Goal: Information Seeking & Learning: Check status

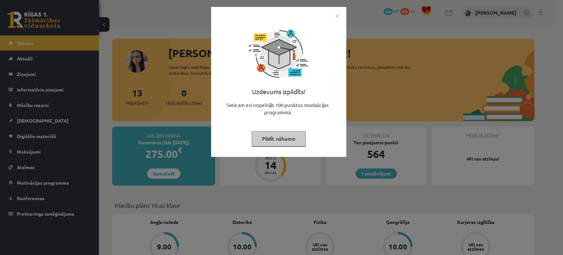
click at [273, 143] on button "Pildīt nākamo" at bounding box center [279, 138] width 54 height 15
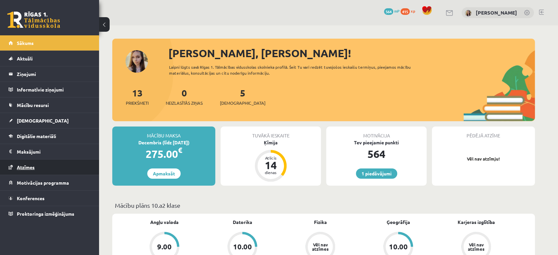
click at [30, 165] on span "Atzīmes" at bounding box center [26, 167] width 18 height 6
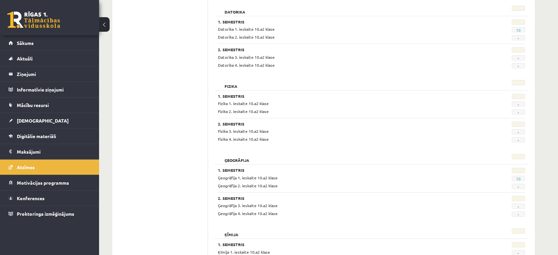
scroll to position [179, 0]
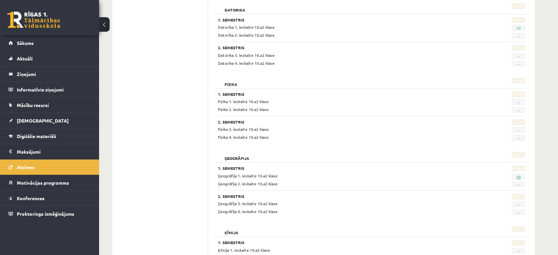
click at [518, 176] on link "10" at bounding box center [518, 176] width 5 height 5
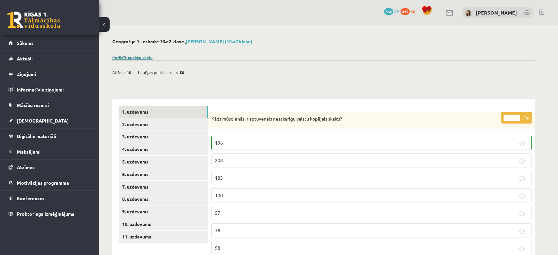
click at [145, 56] on link "Parādīt punktu skalu" at bounding box center [132, 57] width 40 height 5
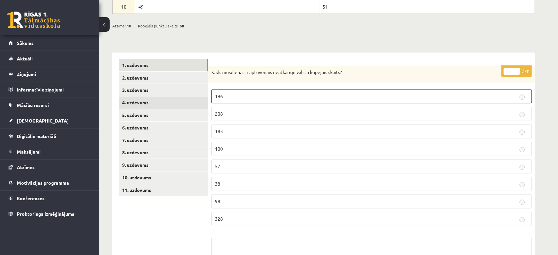
scroll to position [201, 0]
click at [145, 77] on link "2. uzdevums" at bounding box center [163, 78] width 89 height 12
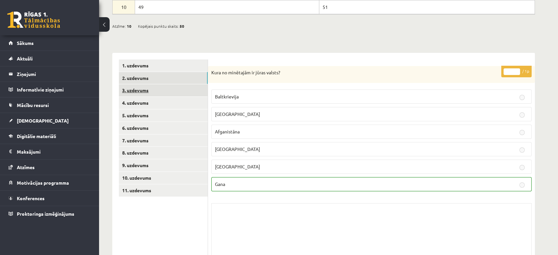
click at [140, 90] on link "3. uzdevums" at bounding box center [163, 90] width 89 height 12
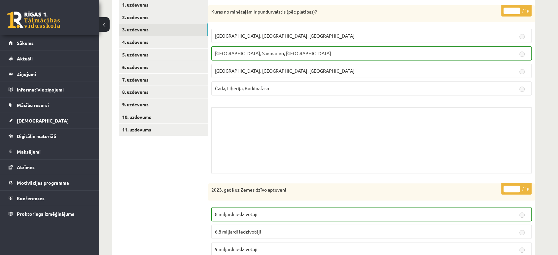
scroll to position [198, 0]
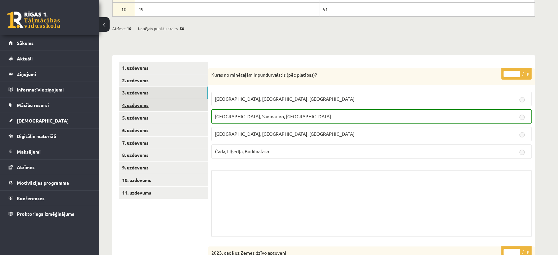
click at [139, 105] on link "4. uzdevums" at bounding box center [163, 105] width 89 height 12
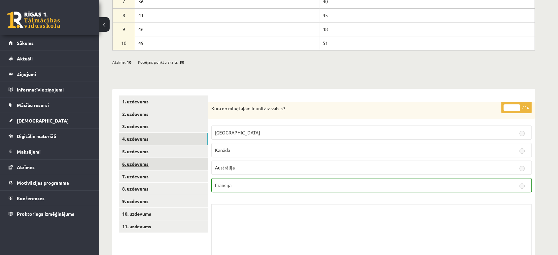
scroll to position [165, 0]
click at [145, 147] on link "5. uzdevums" at bounding box center [163, 151] width 89 height 12
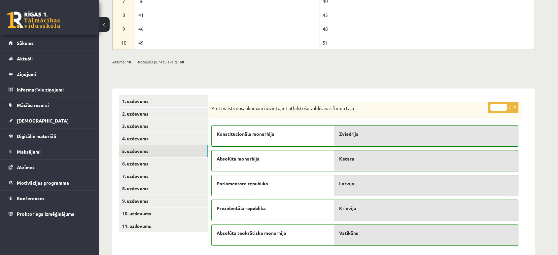
scroll to position [254, 0]
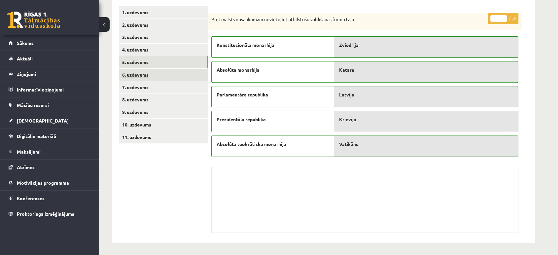
click at [143, 73] on link "6. uzdevums" at bounding box center [163, 75] width 89 height 12
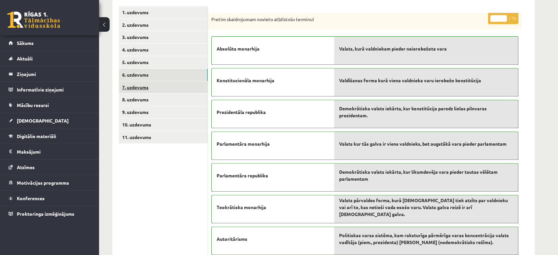
click at [147, 89] on link "7. uzdevums" at bounding box center [163, 87] width 89 height 12
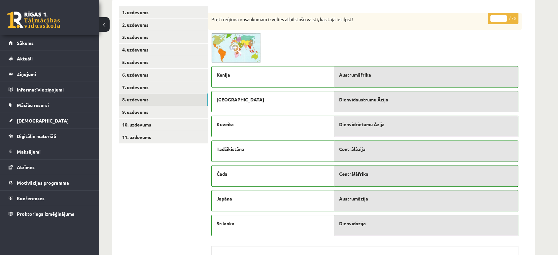
click at [147, 99] on link "8. uzdevums" at bounding box center [163, 99] width 89 height 12
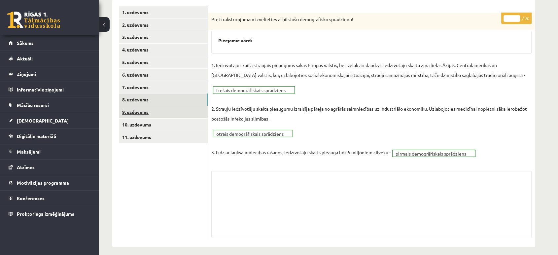
click at [142, 110] on link "9. uzdevums" at bounding box center [163, 112] width 89 height 12
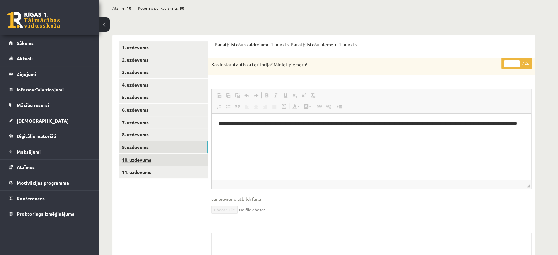
scroll to position [0, 0]
click at [138, 157] on link "10. uzdevums" at bounding box center [163, 159] width 89 height 12
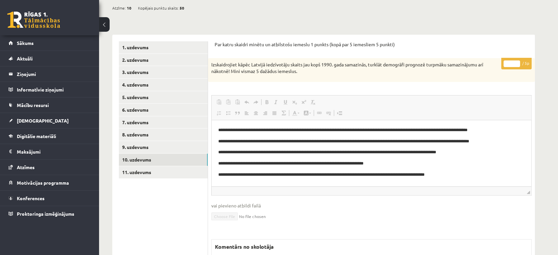
scroll to position [291, 0]
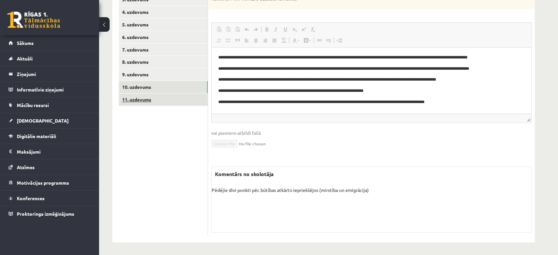
click at [140, 99] on link "11. uzdevums" at bounding box center [163, 99] width 89 height 12
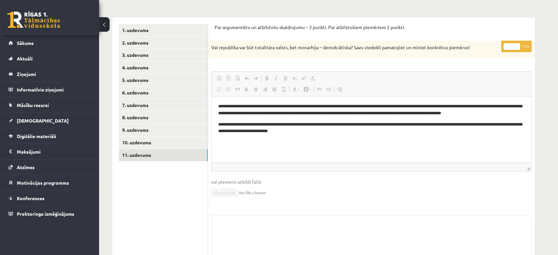
scroll to position [285, 0]
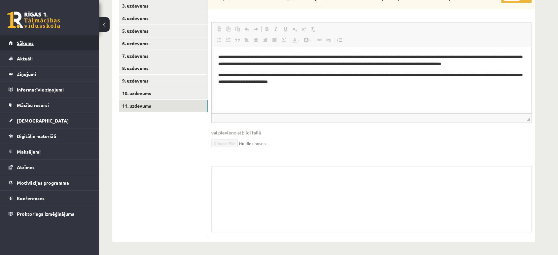
click at [34, 42] on link "Sākums" at bounding box center [50, 42] width 82 height 15
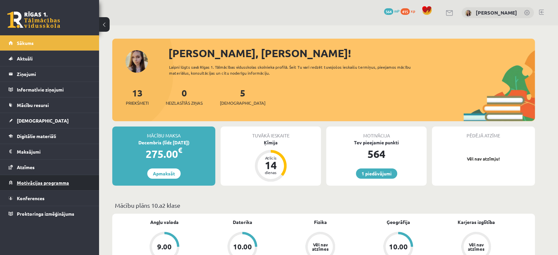
click at [33, 186] on link "Motivācijas programma" at bounding box center [50, 182] width 82 height 15
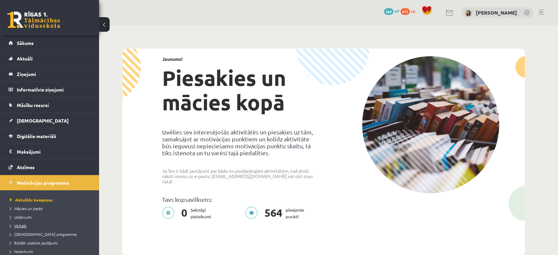
click at [20, 222] on link "Veikals" at bounding box center [51, 225] width 83 height 6
